Goal: Navigation & Orientation: Find specific page/section

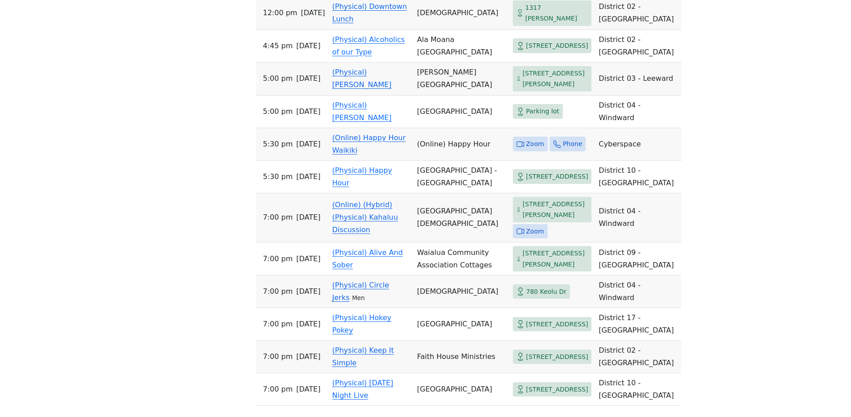
scroll to position [2426, 0]
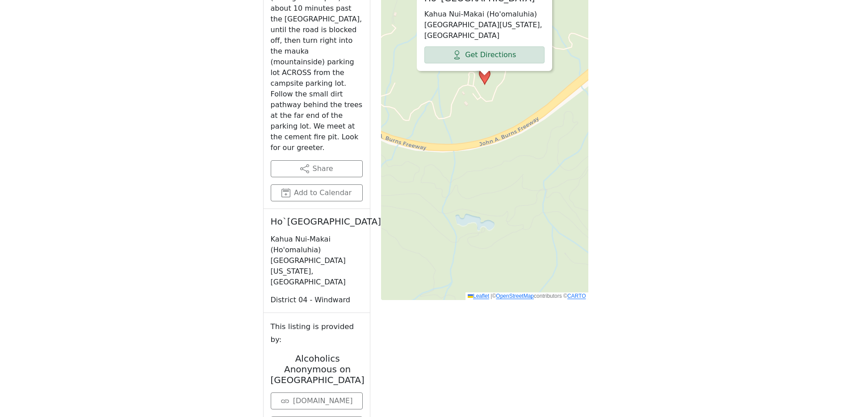
scroll to position [401, 0]
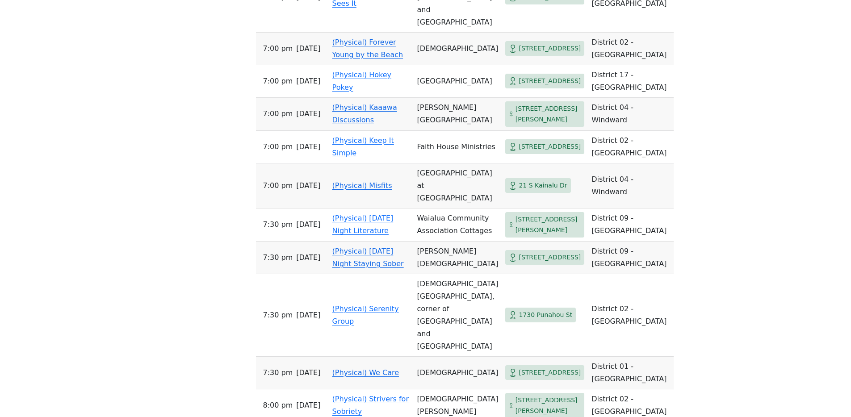
scroll to position [1214, 0]
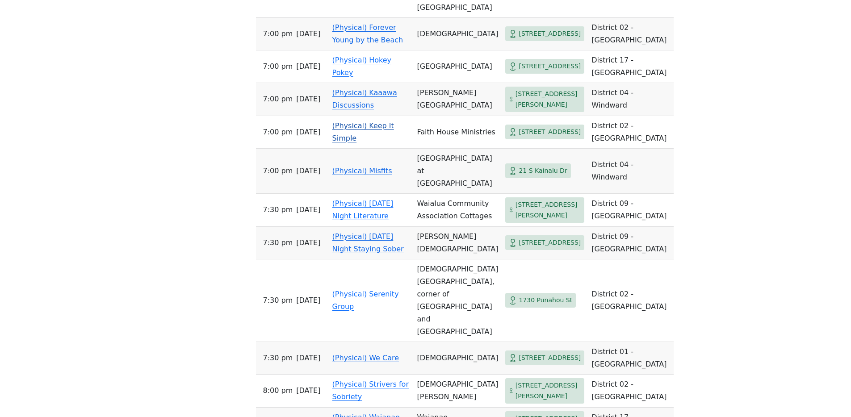
click at [432, 149] on td "Faith House Ministries" at bounding box center [458, 132] width 88 height 33
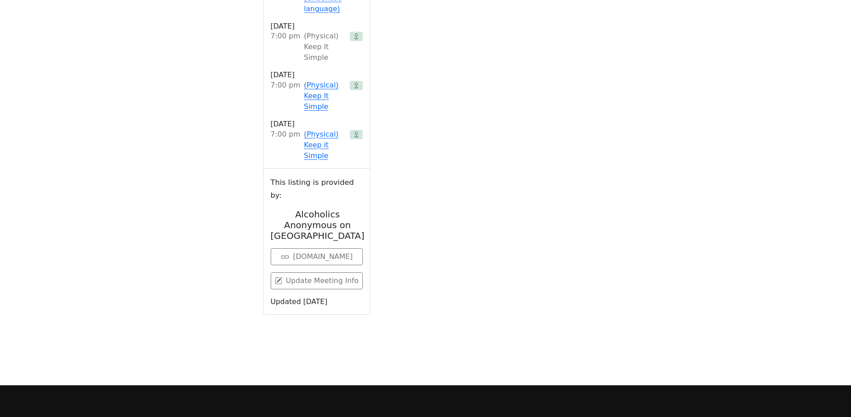
scroll to position [474, 0]
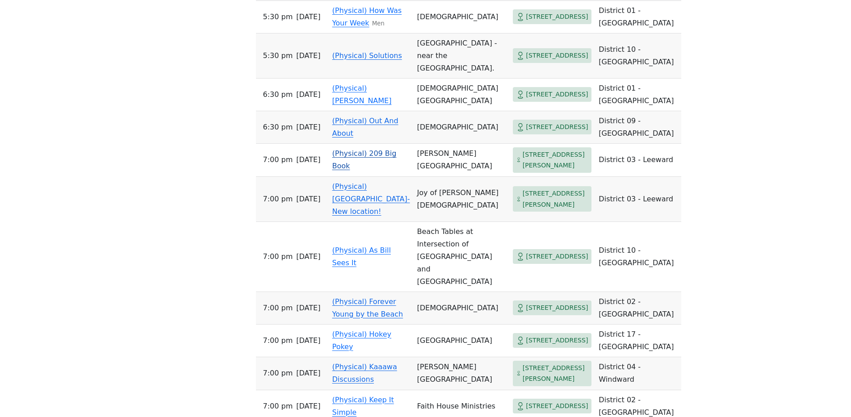
scroll to position [940, 0]
click at [362, 143] on td "(Physical) Out And About" at bounding box center [371, 127] width 85 height 33
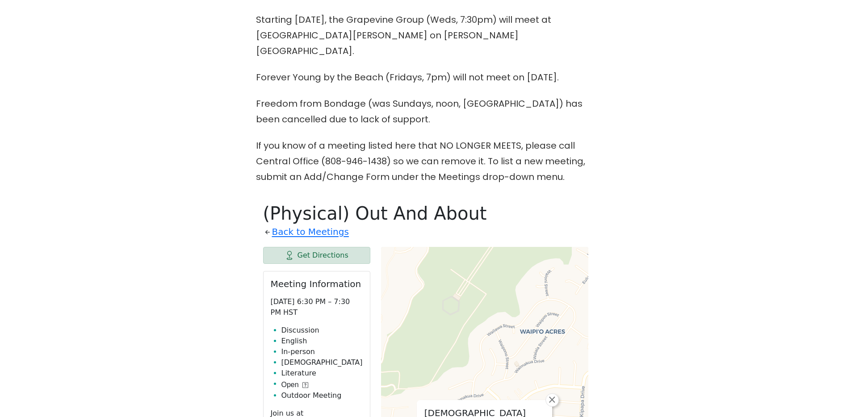
scroll to position [293, 0]
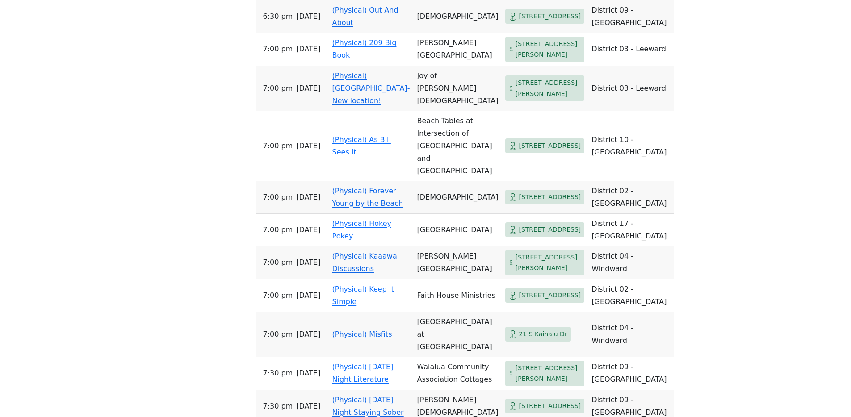
scroll to position [1053, 0]
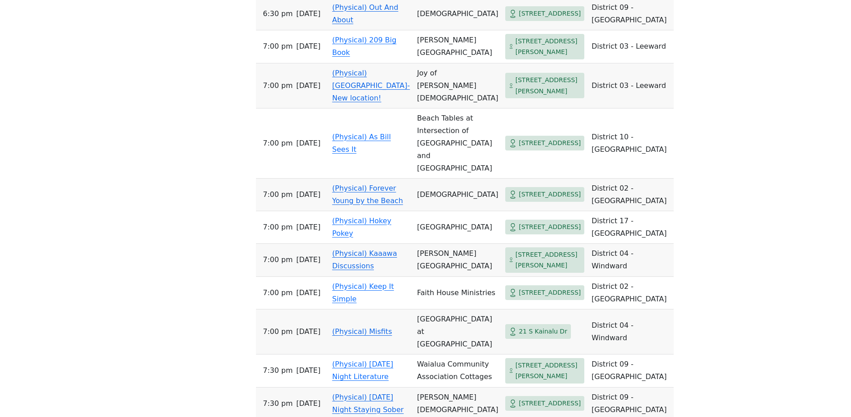
click at [359, 205] on link "(Physical) Forever Young by the Beach" at bounding box center [367, 194] width 71 height 21
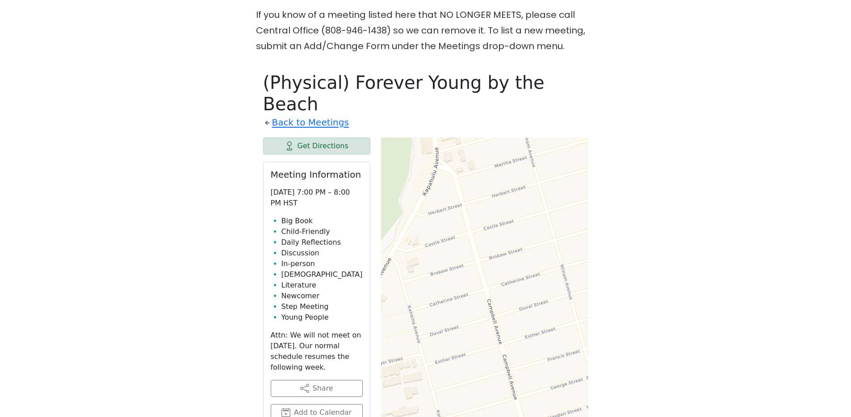
scroll to position [429, 0]
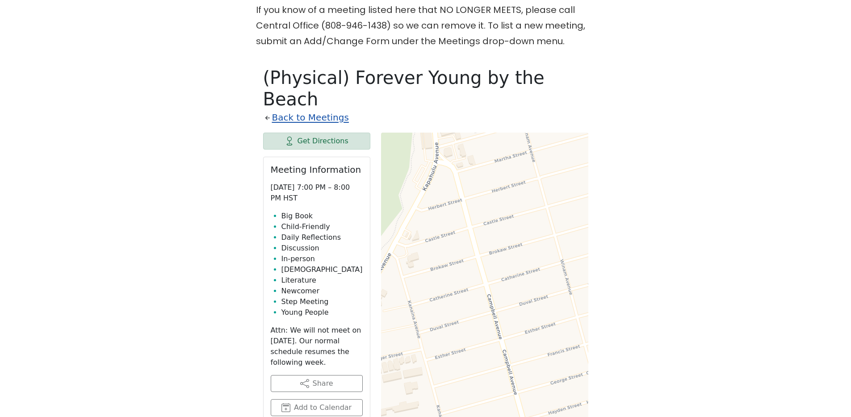
click at [281, 110] on link "Back to Meetings" at bounding box center [310, 118] width 77 height 16
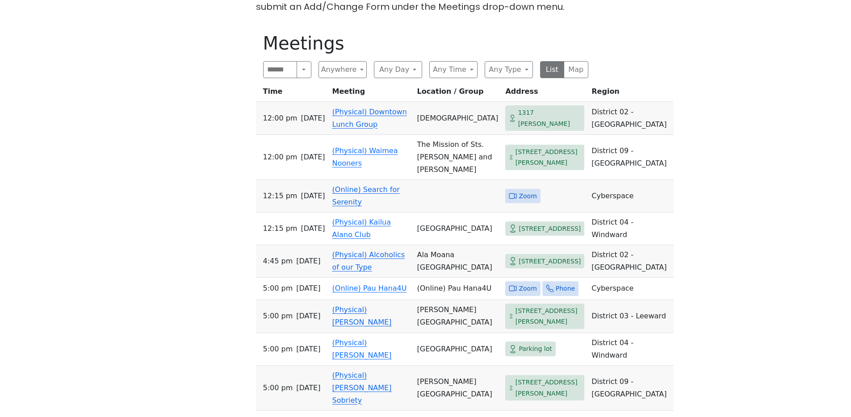
scroll to position [464, 0]
click at [518, 61] on button "Any Type" at bounding box center [509, 69] width 48 height 17
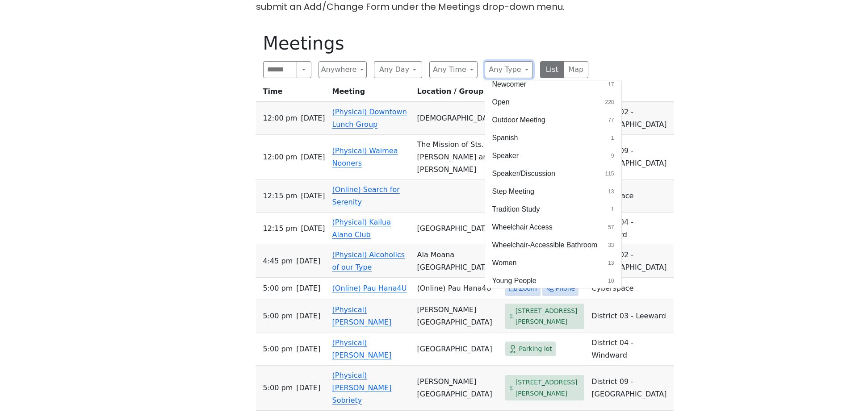
scroll to position [0, 0]
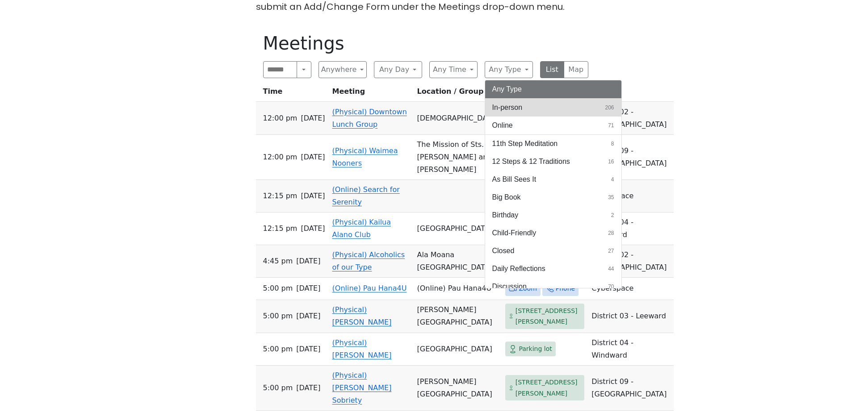
click at [548, 99] on button "In-person 206" at bounding box center [553, 108] width 136 height 18
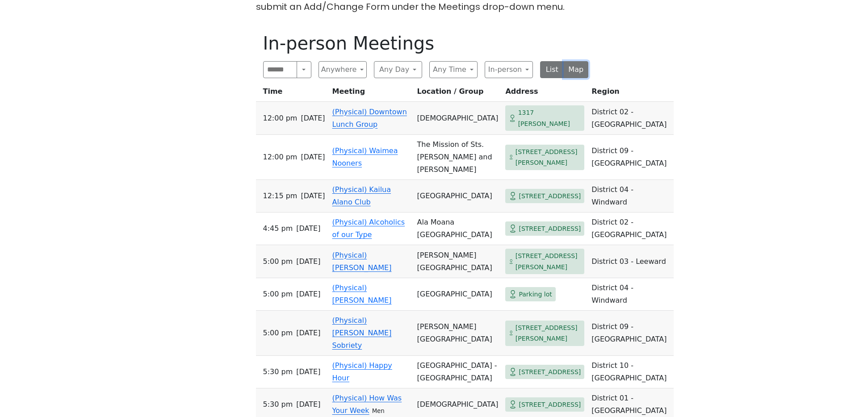
click at [580, 61] on button "Map" at bounding box center [576, 69] width 25 height 17
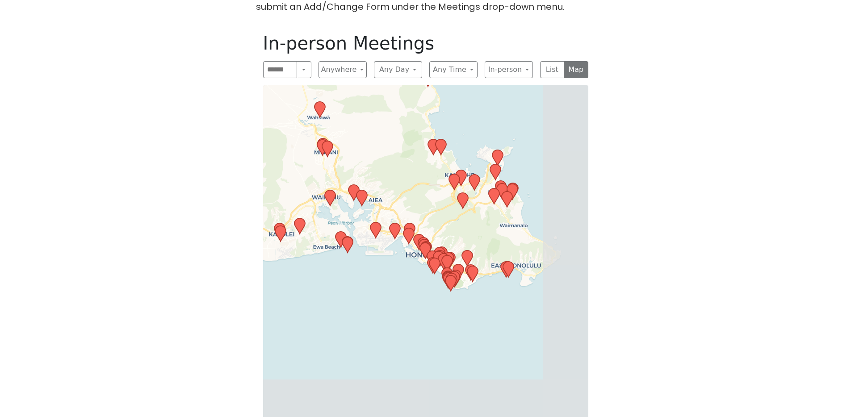
drag, startPoint x: 463, startPoint y: 269, endPoint x: 398, endPoint y: 158, distance: 128.2
click at [398, 158] on div "Leaflet | © OpenStreetMap contributors © CARTO" at bounding box center [425, 260] width 325 height 350
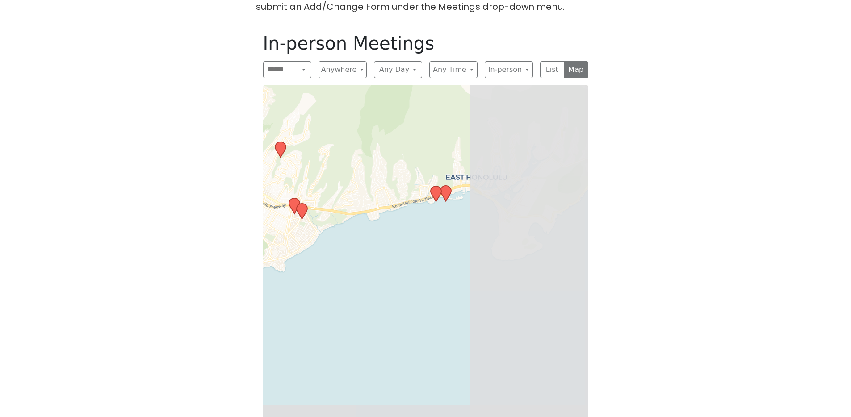
drag, startPoint x: 550, startPoint y: 213, endPoint x: 376, endPoint y: 131, distance: 192.3
click at [376, 131] on div "Leaflet | © OpenStreetMap contributors © CARTO" at bounding box center [425, 260] width 325 height 350
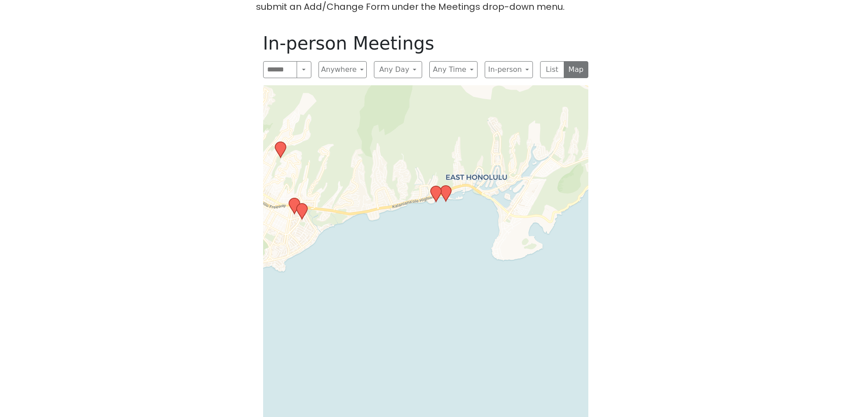
click at [444, 186] on icon at bounding box center [445, 194] width 11 height 16
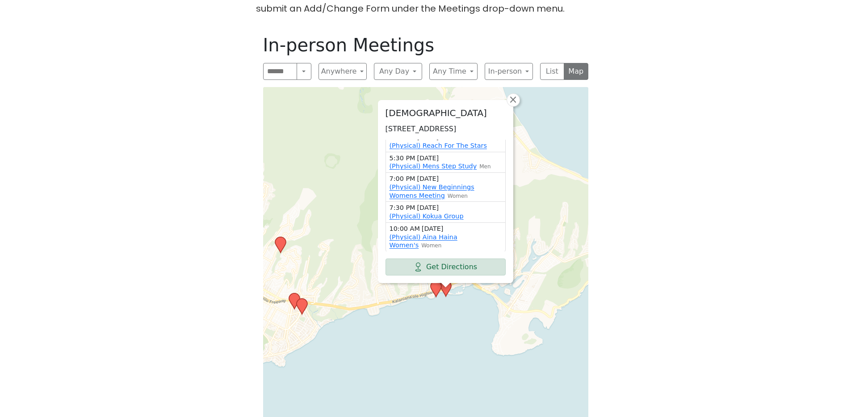
scroll to position [71, 0]
click at [435, 281] on icon at bounding box center [435, 289] width 11 height 16
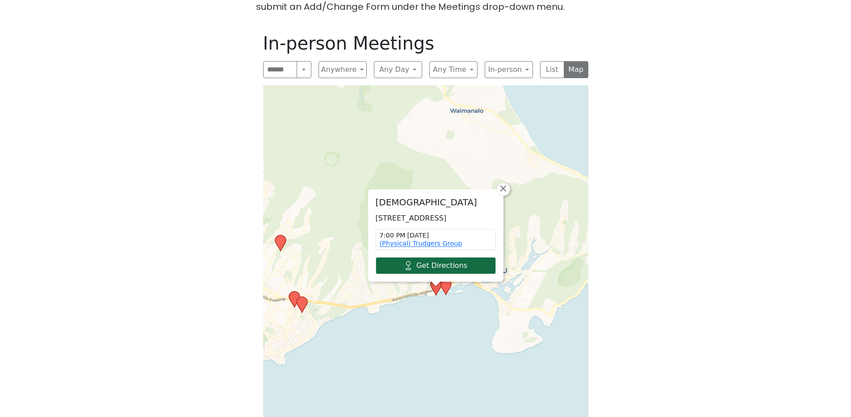
scroll to position [464, 0]
click at [448, 279] on icon at bounding box center [445, 287] width 11 height 16
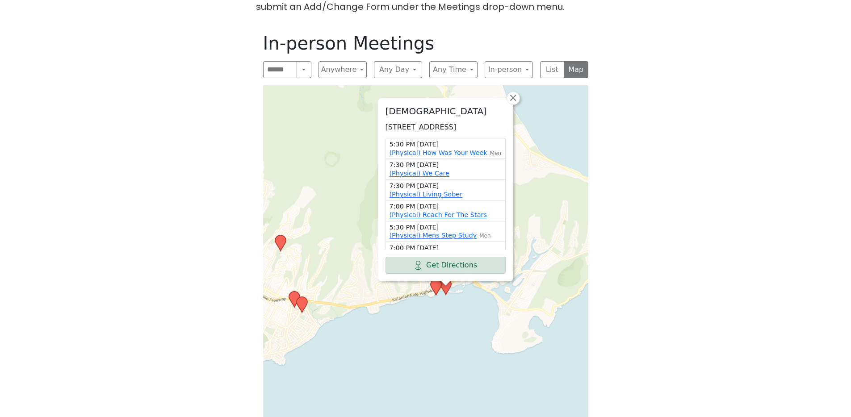
scroll to position [0, 0]
click at [461, 162] on div "7:30 PM Friday (Physical) We Care" at bounding box center [446, 169] width 120 height 21
click at [439, 191] on link "(Physical) Living Sober" at bounding box center [426, 194] width 73 height 7
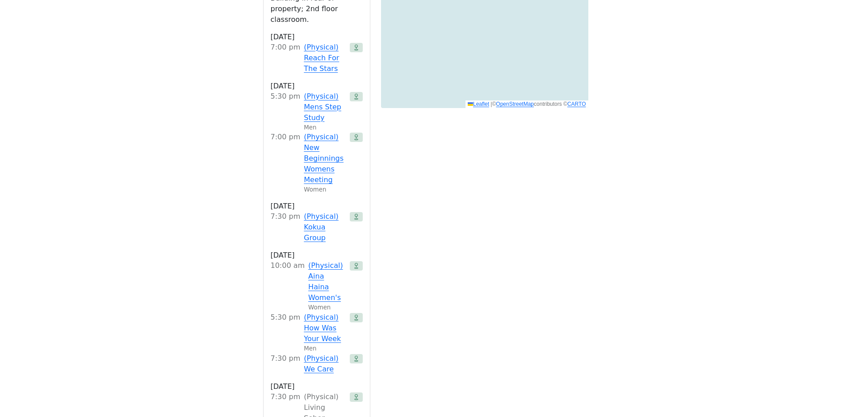
scroll to position [914, 0]
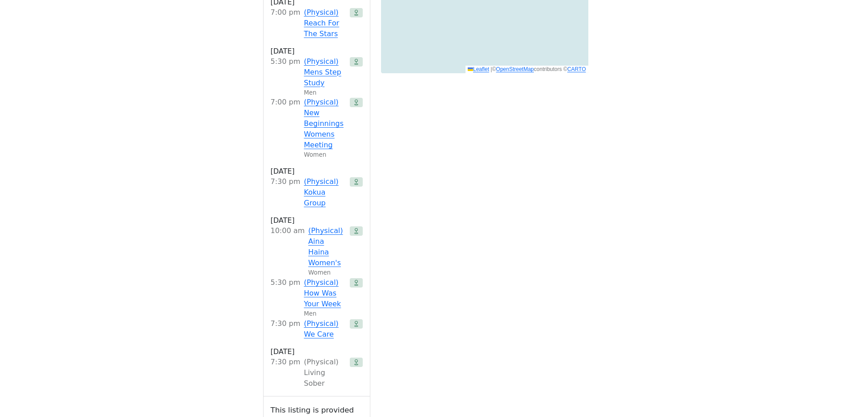
click at [502, 247] on div "Get Directions Meeting Information Saturday 7:30 PM – 8:30 PM HST In-person Ope…" at bounding box center [425, 84] width 325 height 916
click at [307, 97] on link "(Physical) New Beginnings Womens Meeting" at bounding box center [325, 124] width 42 height 54
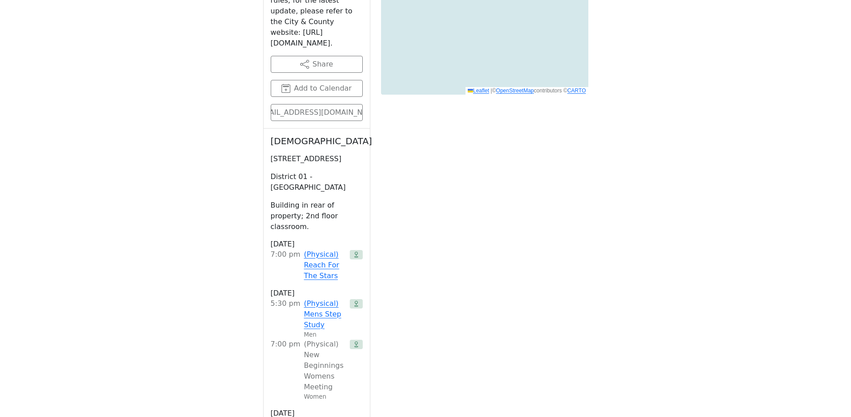
scroll to position [474, 0]
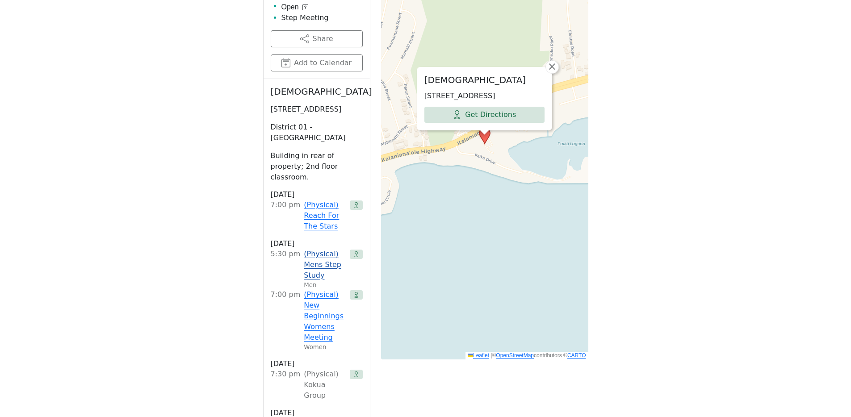
scroll to position [467, 0]
